Goal: Task Accomplishment & Management: Manage account settings

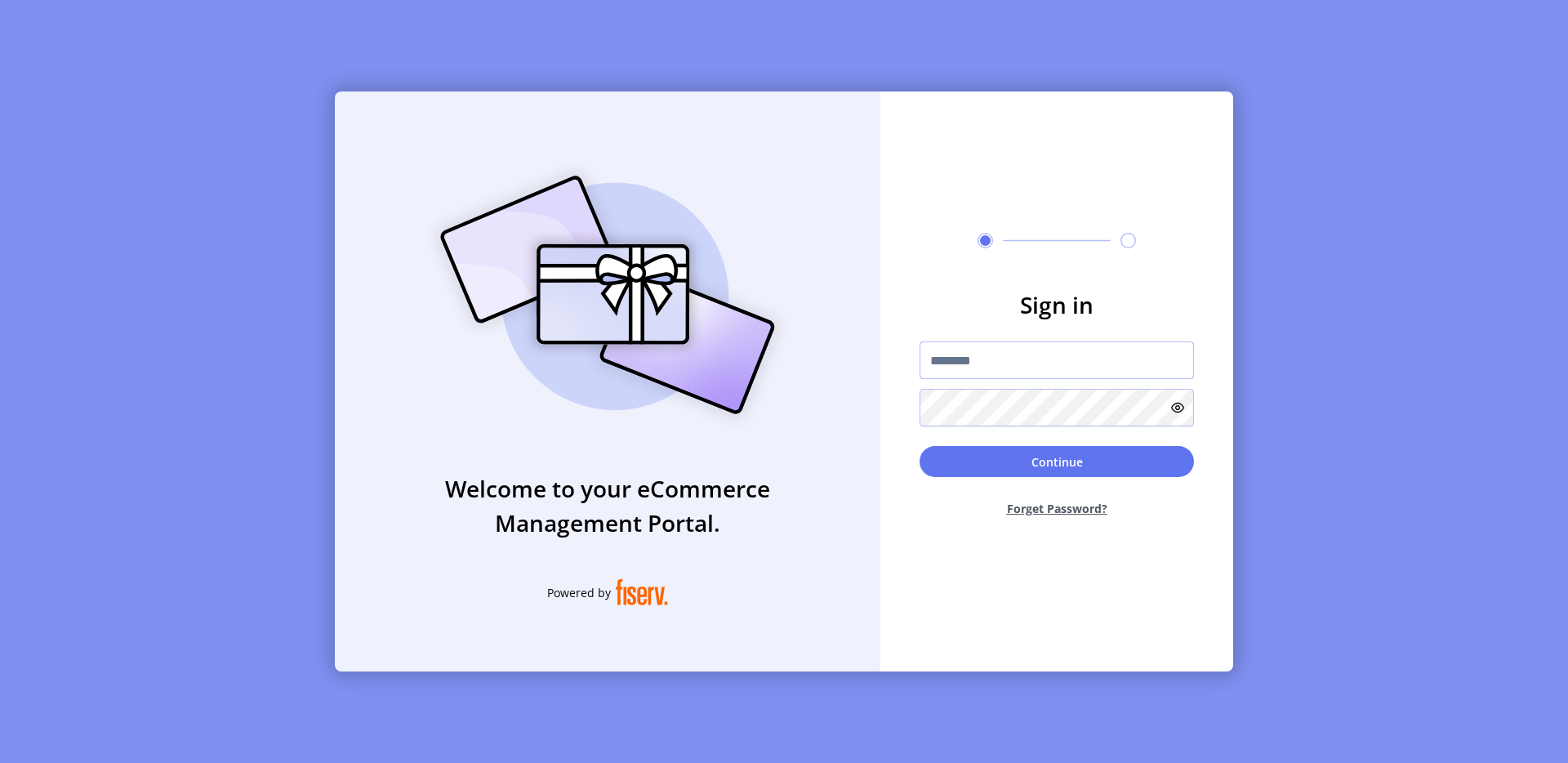
click at [986, 354] on input "text" at bounding box center [1057, 360] width 274 height 38
type input "**********"
click at [1099, 456] on button "Continue" at bounding box center [1057, 462] width 274 height 31
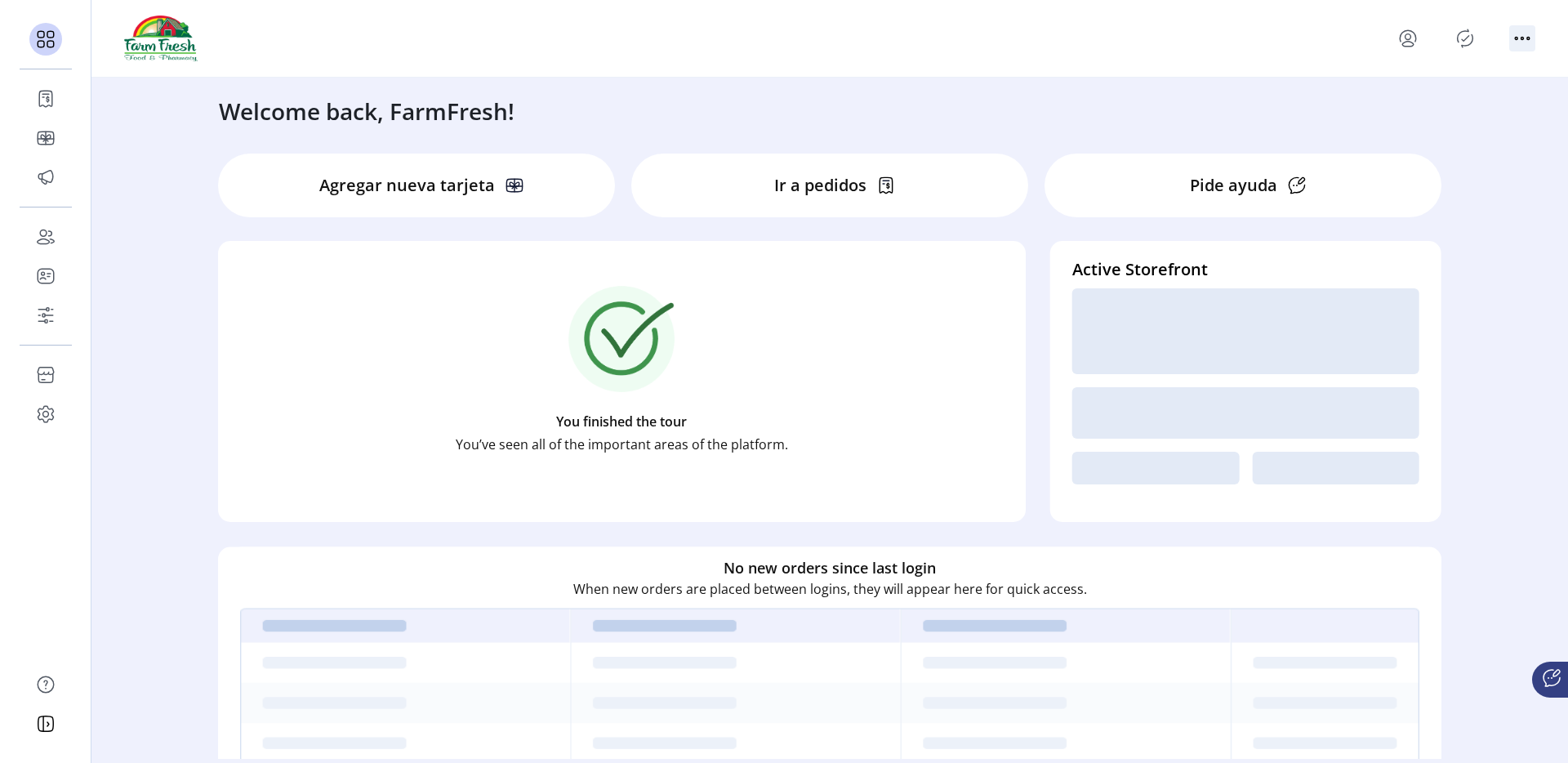
click at [1519, 45] on icon "Menú de encabezado" at bounding box center [1522, 38] width 26 height 26
click at [1488, 70] on span "EN" at bounding box center [1454, 71] width 136 height 13
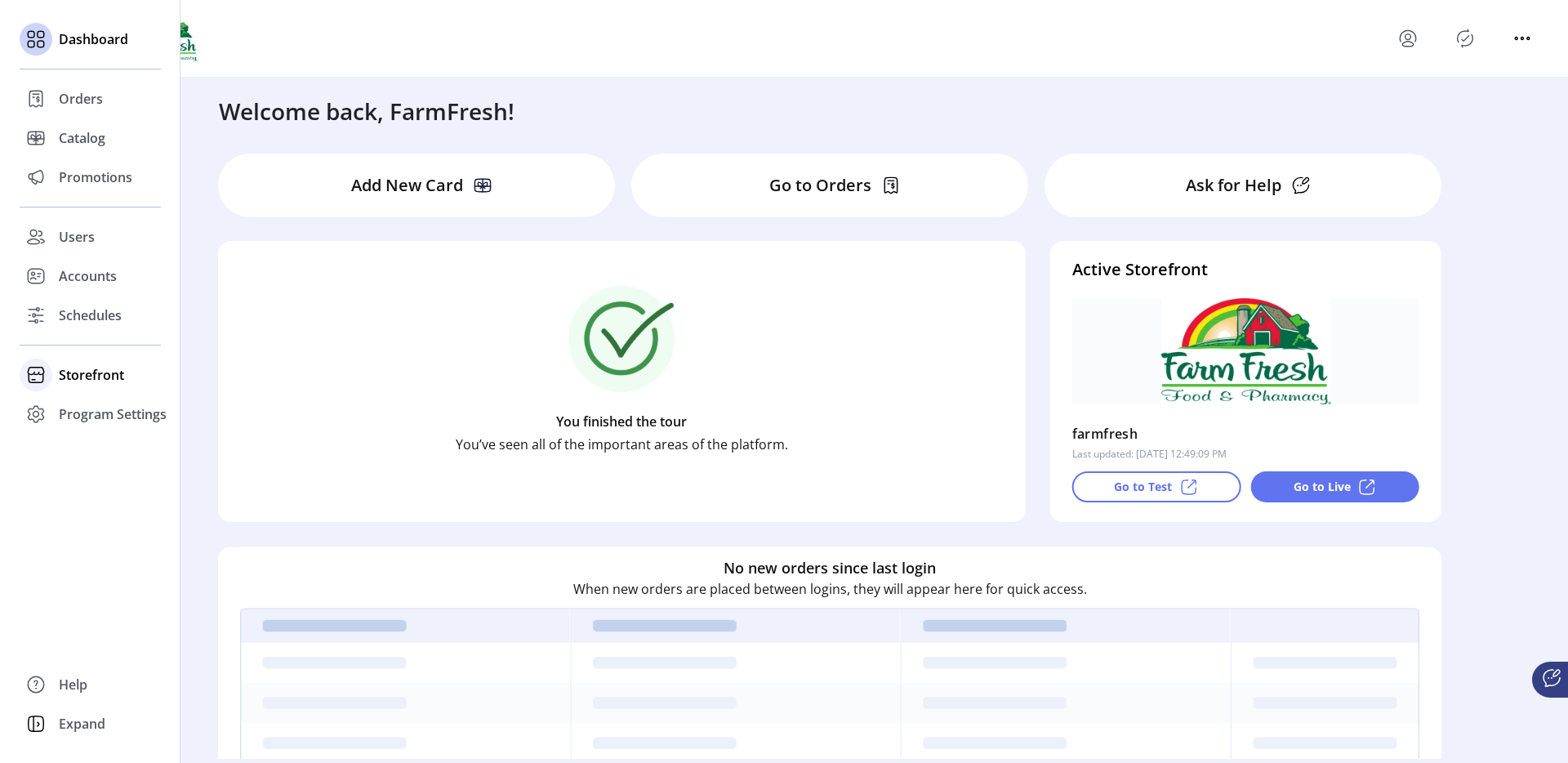
click at [91, 374] on span "Storefront" at bounding box center [92, 375] width 66 height 19
click at [98, 401] on span "Configuration" at bounding box center [102, 408] width 86 height 19
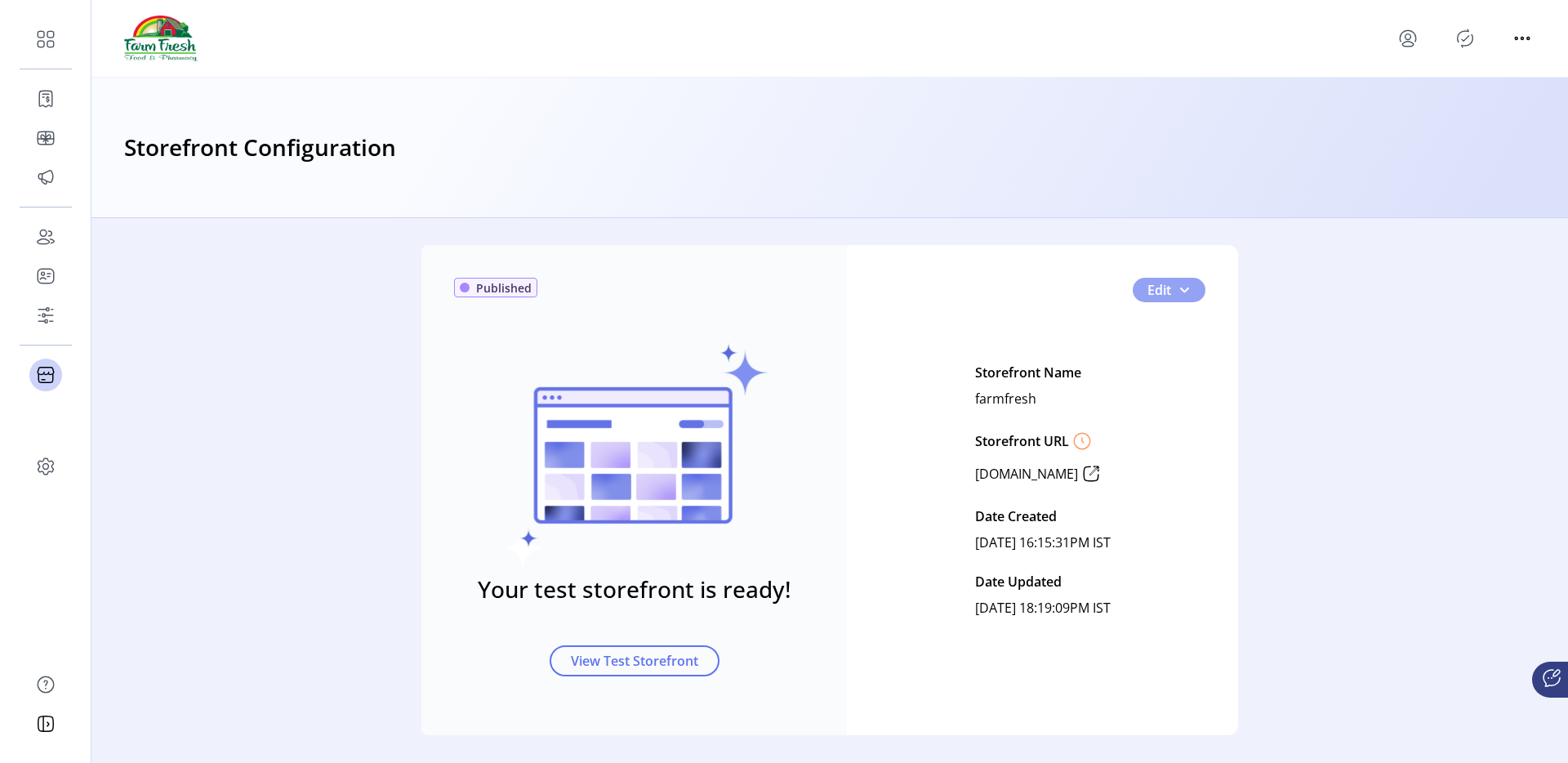
click at [1185, 296] on span "button" at bounding box center [1184, 291] width 13 height 13
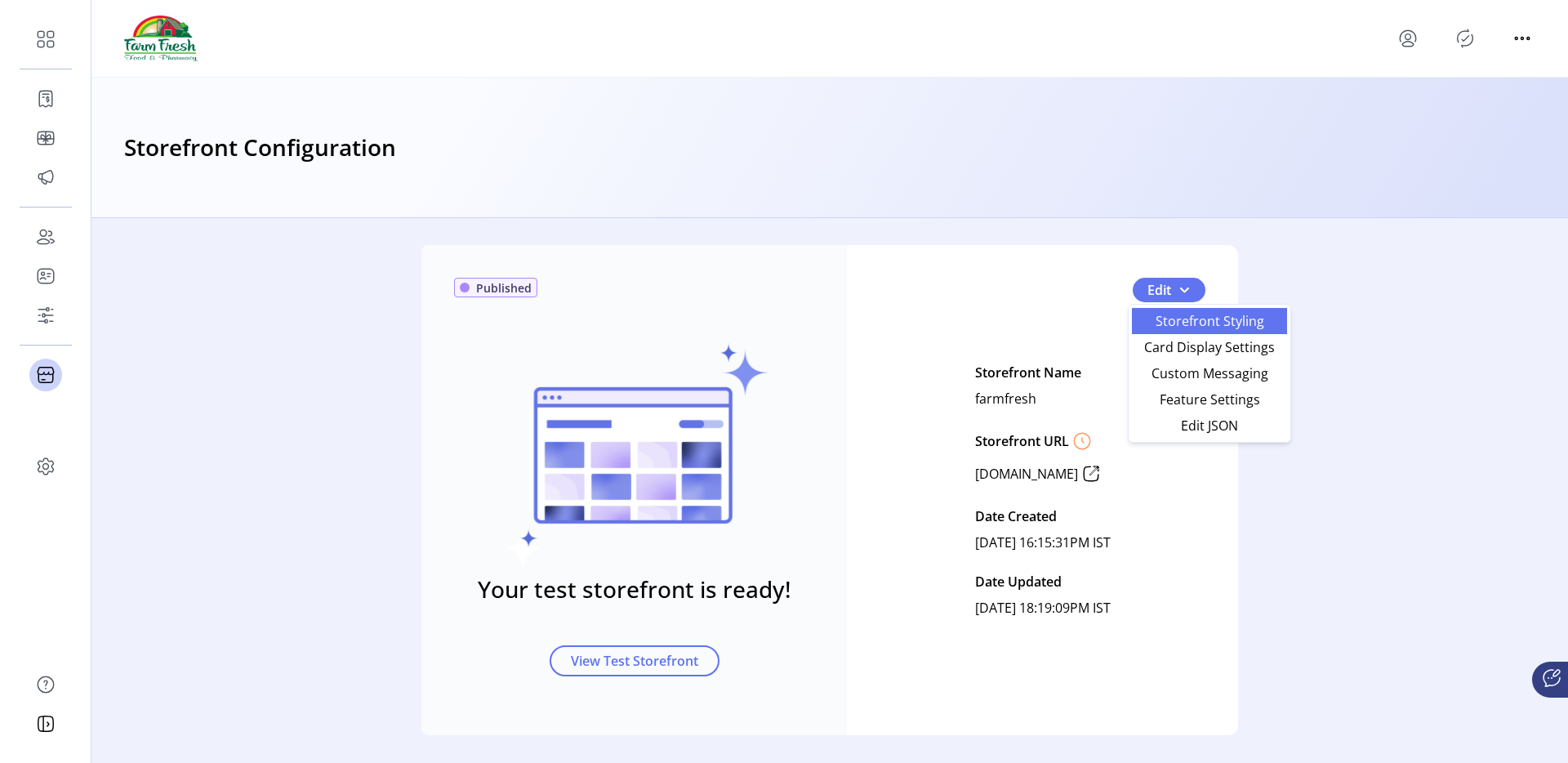
click at [1164, 333] on link "Storefront Styling" at bounding box center [1209, 321] width 155 height 26
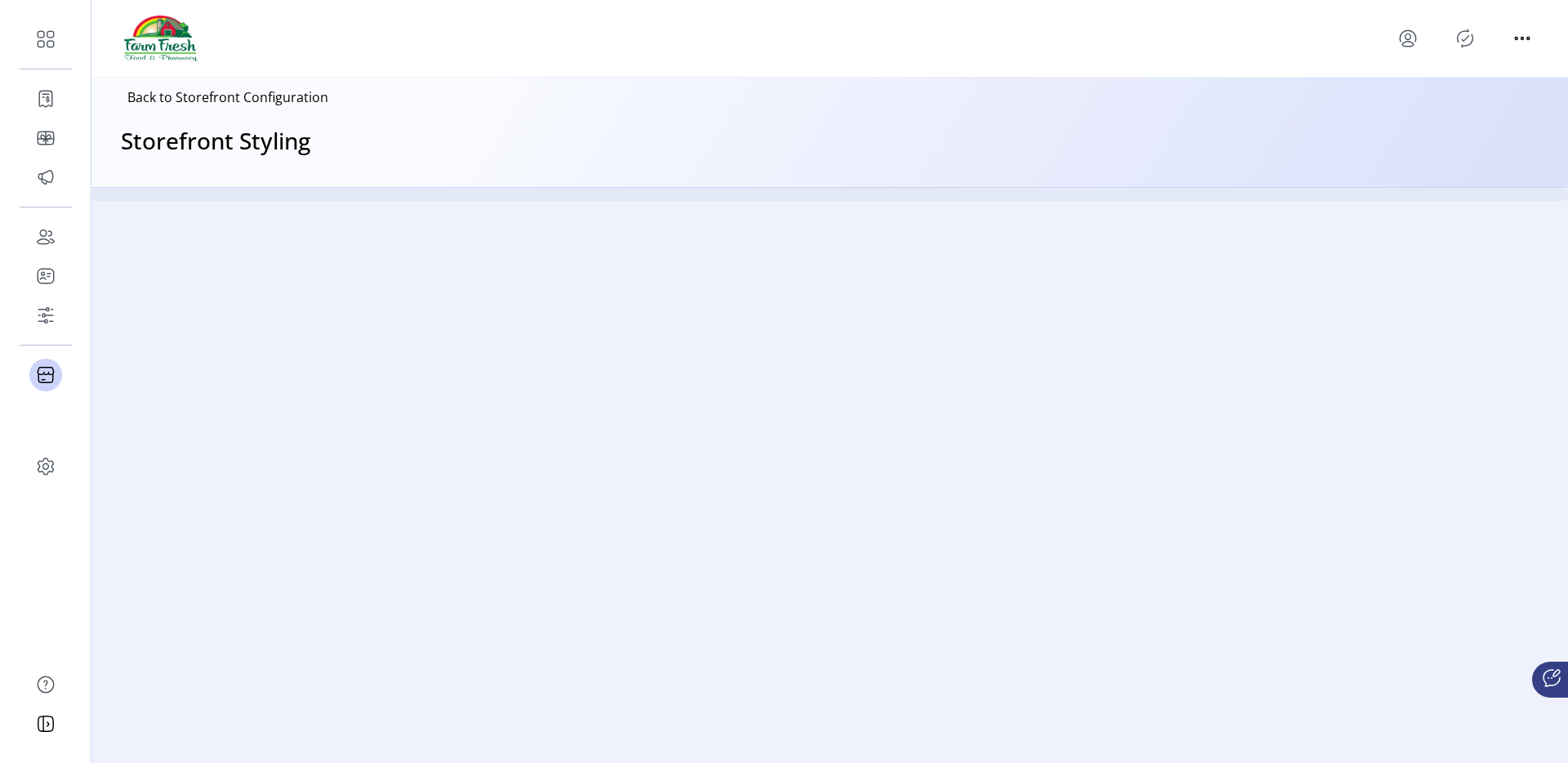
click at [1164, 201] on html "Dashboard Orders Catalog Promotions Users Accounts Schedules Storefront Configu…" at bounding box center [784, 100] width 1568 height 201
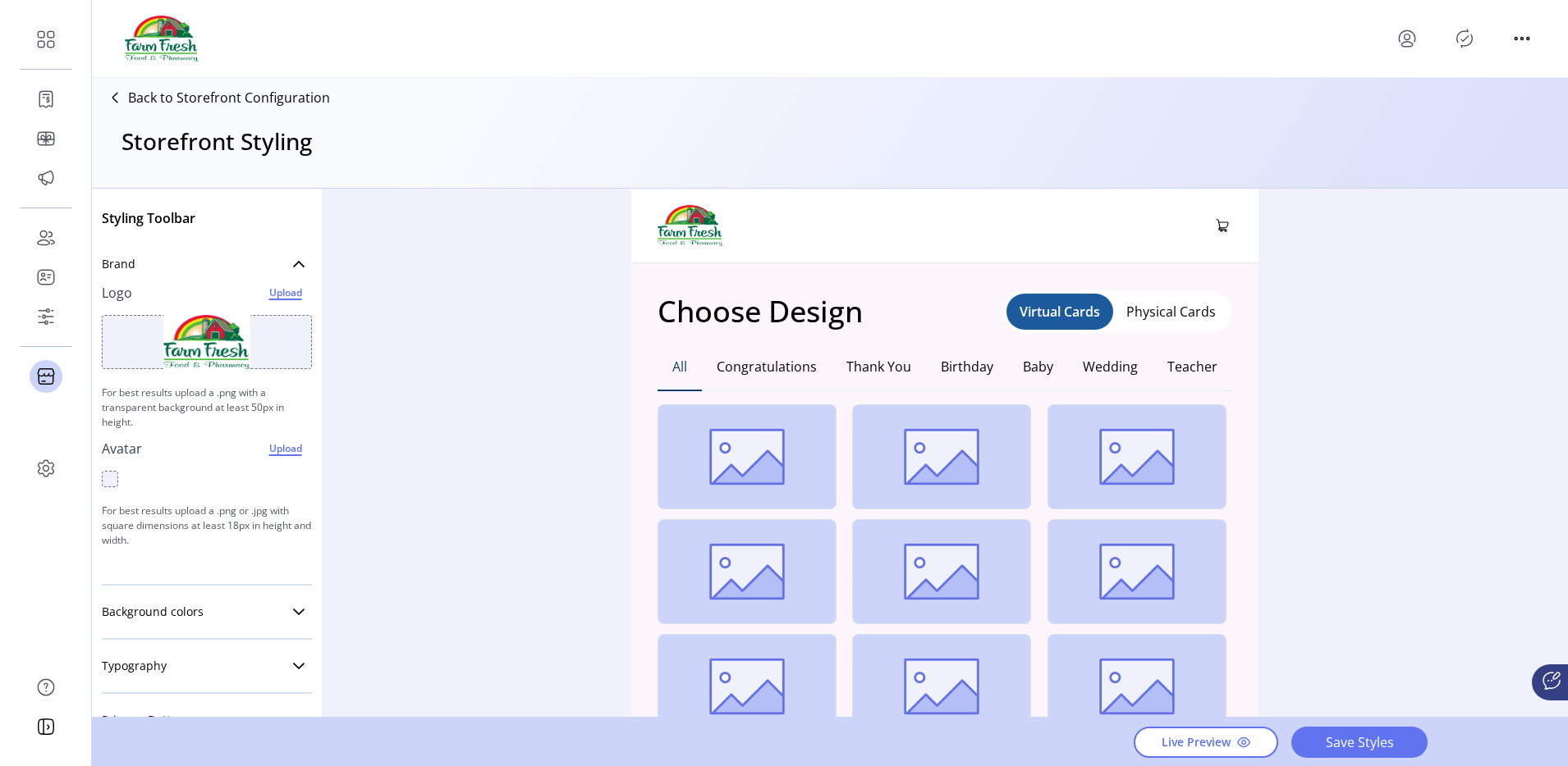
click at [254, 95] on p "Back to Storefront Configuration" at bounding box center [228, 97] width 202 height 19
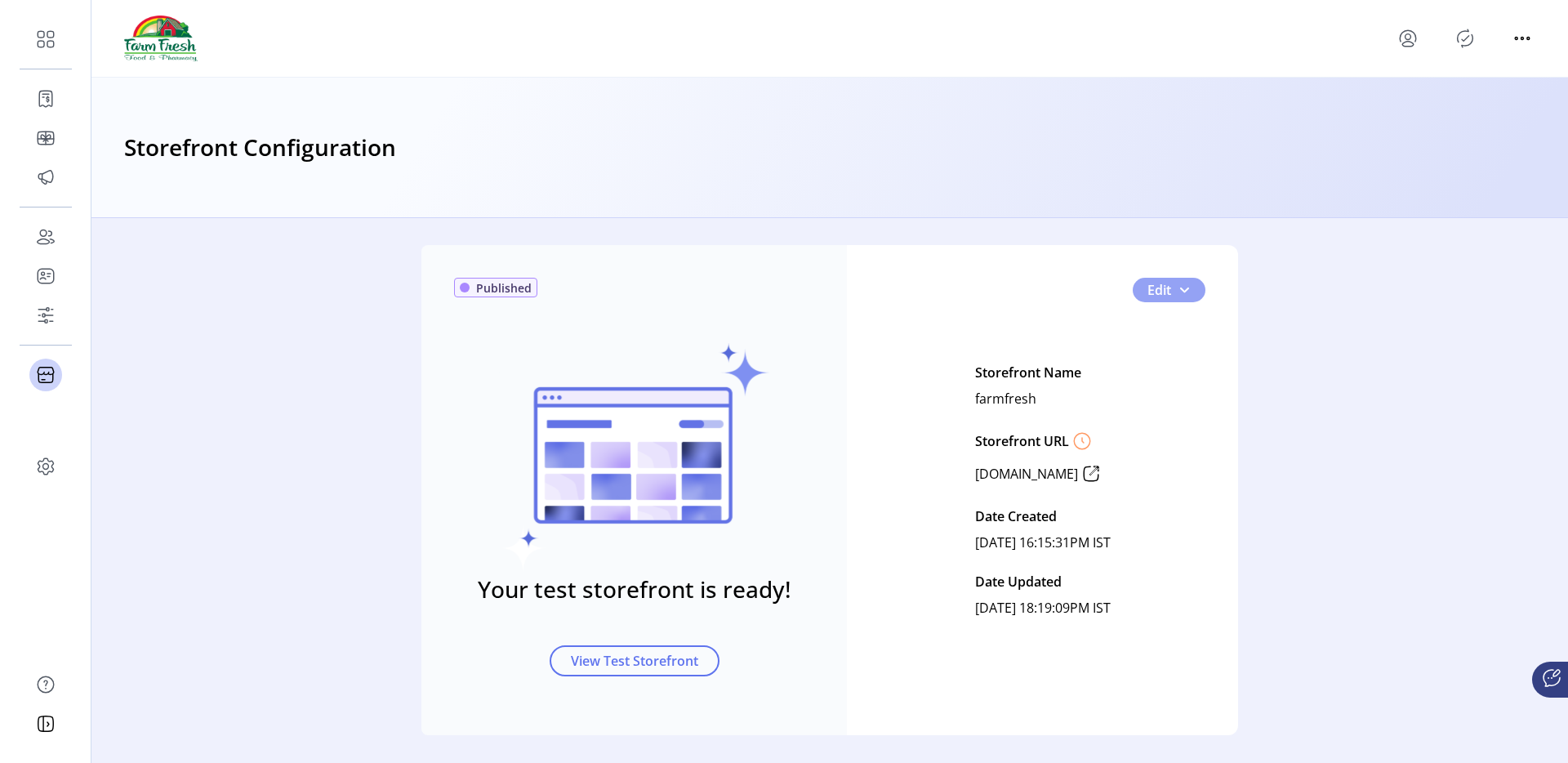
click at [1185, 292] on span "button" at bounding box center [1184, 291] width 13 height 13
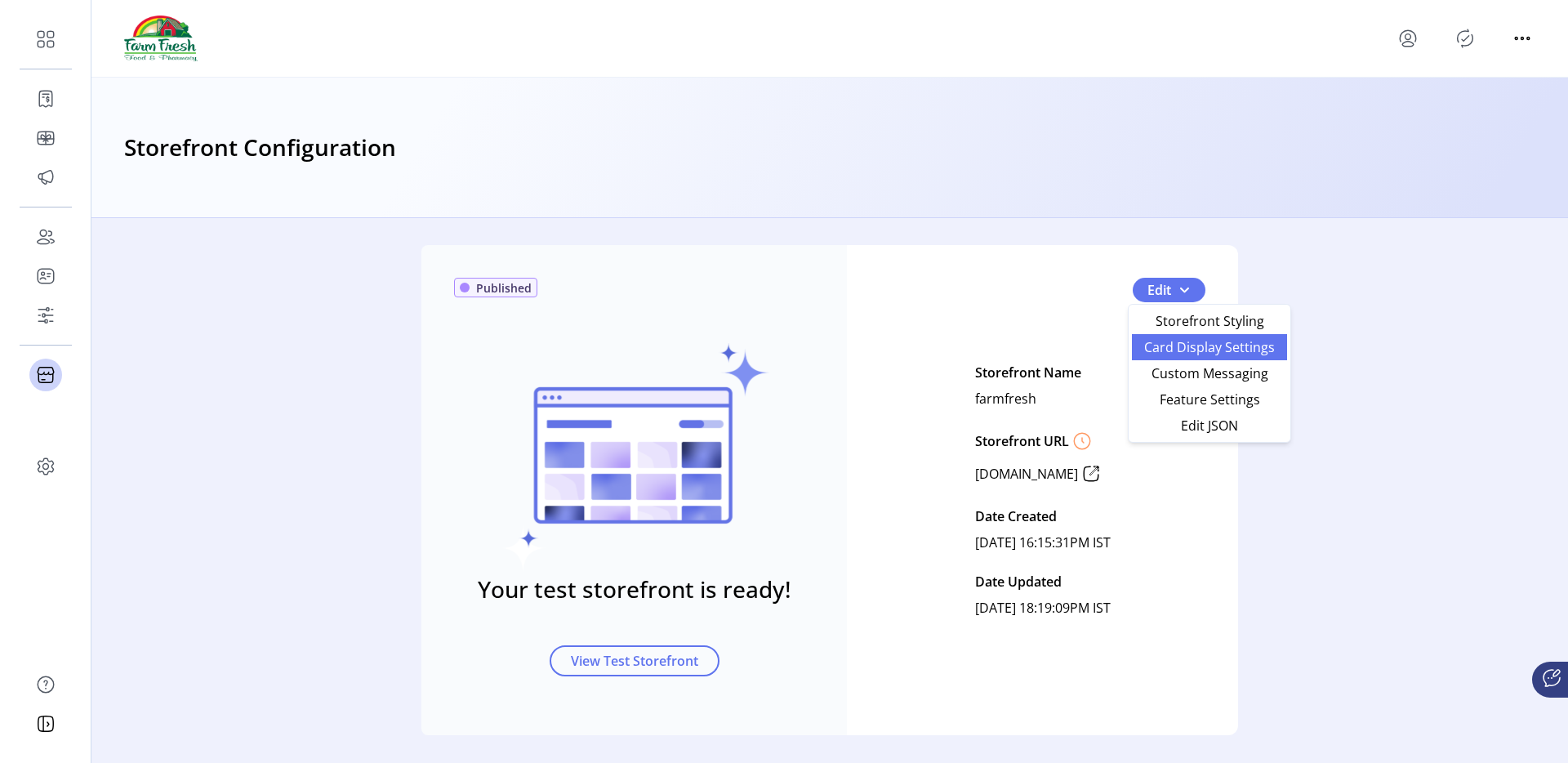
click at [1171, 341] on span "Card Display Settings" at bounding box center [1209, 348] width 136 height 13
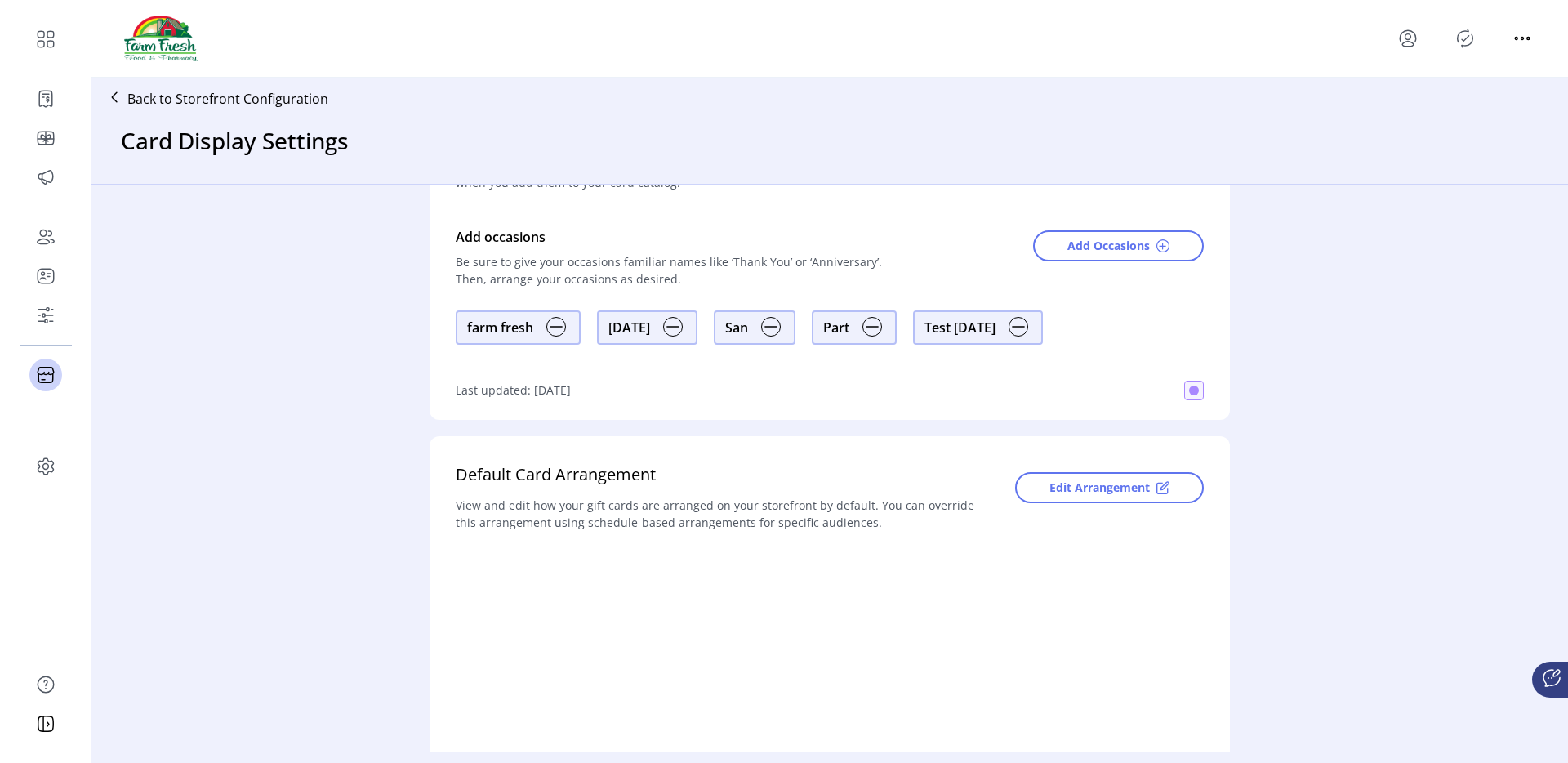
scroll to position [111, 0]
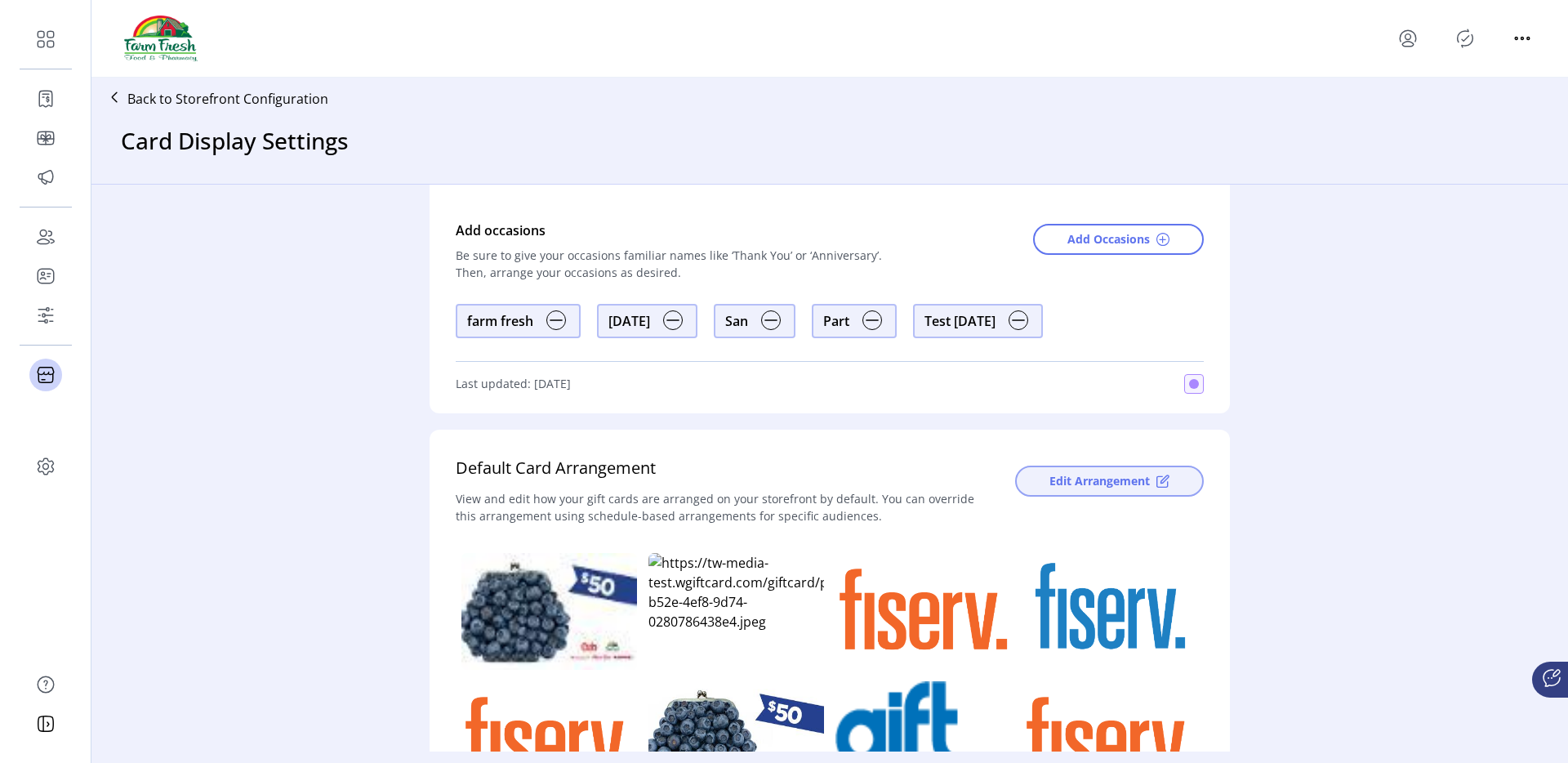
click at [1066, 483] on span "Edit Arrangement" at bounding box center [1099, 481] width 100 height 17
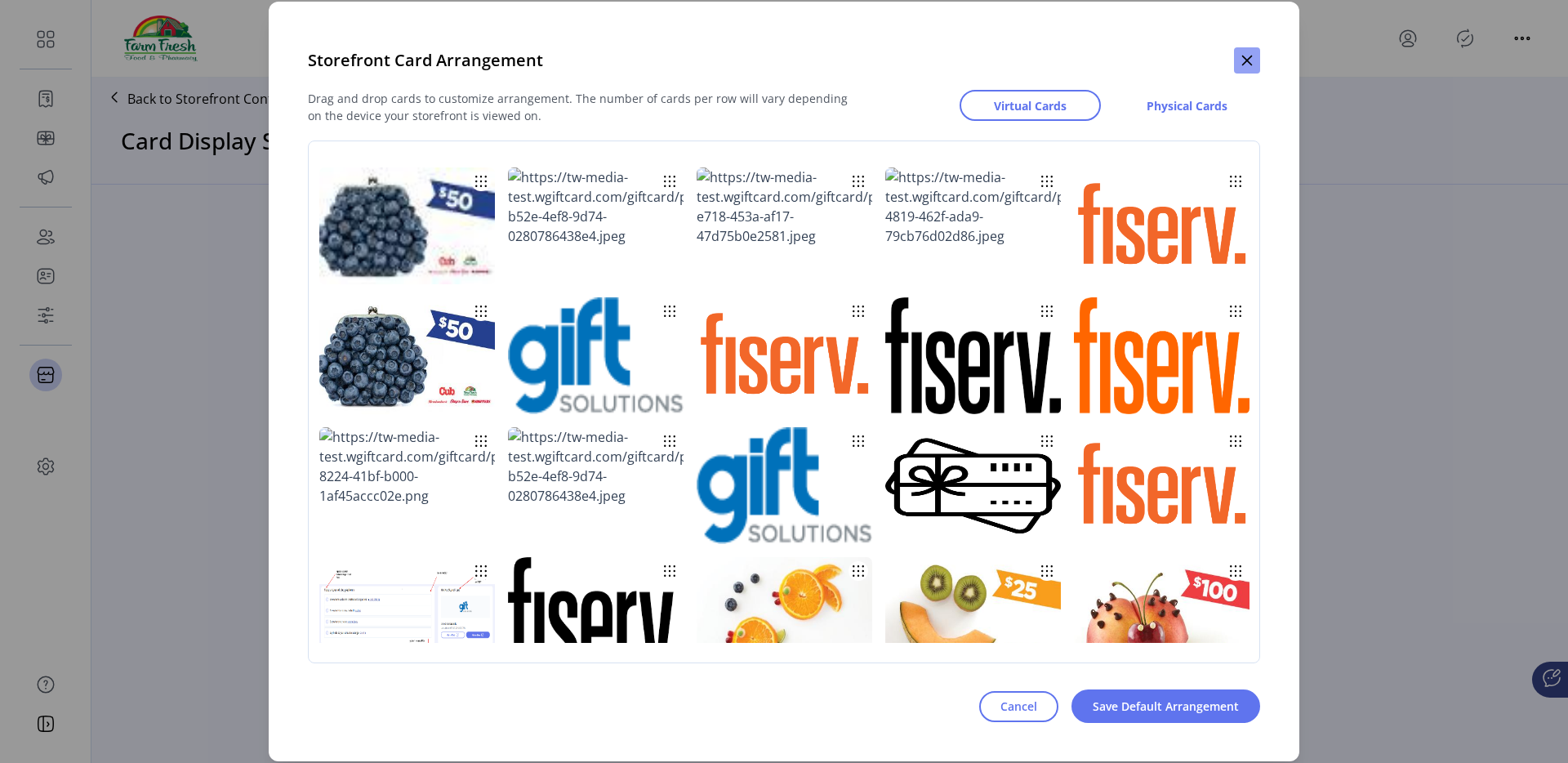
click at [1252, 61] on icon "button" at bounding box center [1247, 61] width 13 height 13
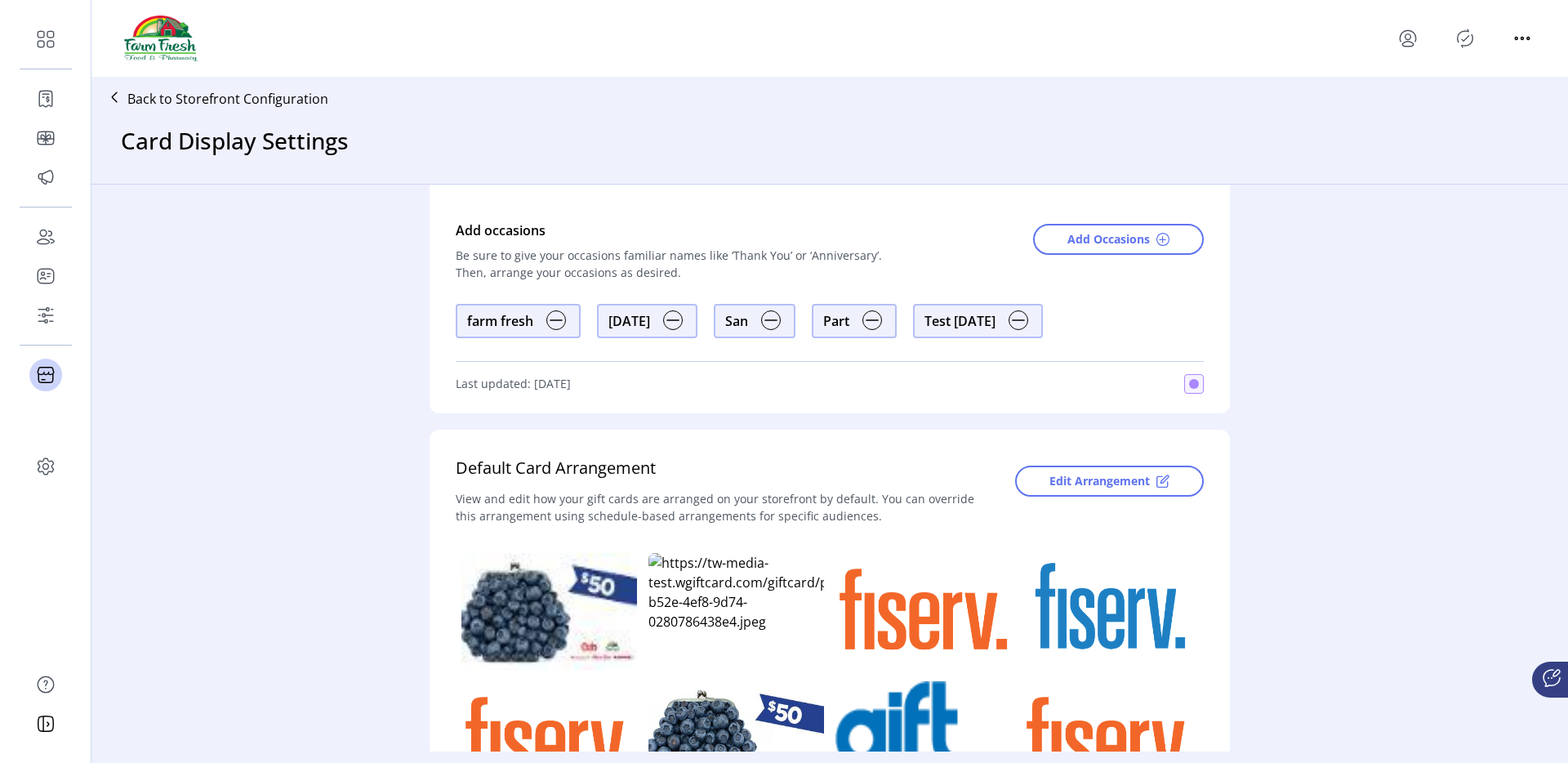
click at [1406, 47] on icon "menu" at bounding box center [1408, 38] width 26 height 26
click at [1444, 109] on span "Sign Out" at bounding box center [1467, 104] width 123 height 13
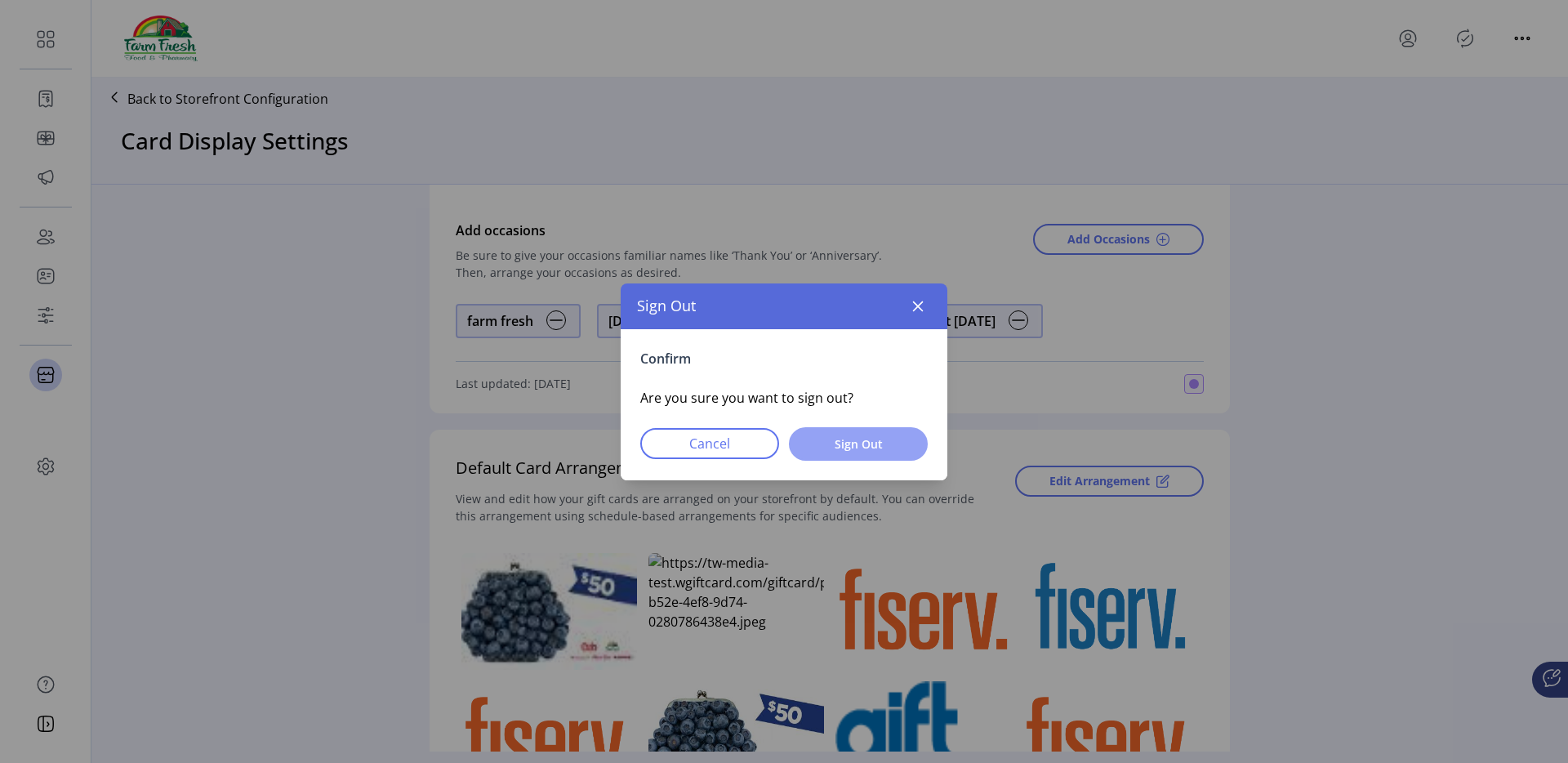
click at [889, 440] on span "Sign Out" at bounding box center [858, 444] width 97 height 17
